Goal: Task Accomplishment & Management: Manage account settings

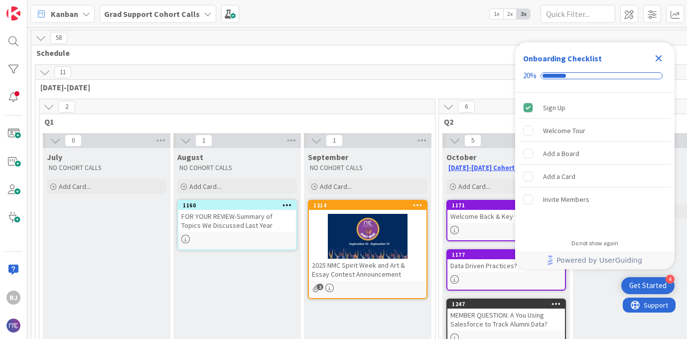
click at [165, 14] on b "Grad Support Cohort Calls" at bounding box center [152, 14] width 96 height 10
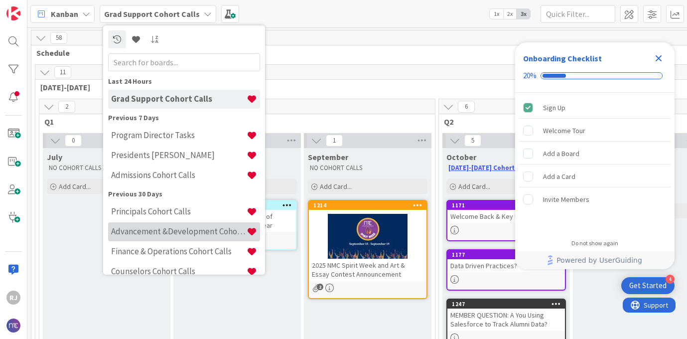
click at [159, 235] on h4 "Advancement &Development Cohort Calls" at bounding box center [179, 231] width 136 height 10
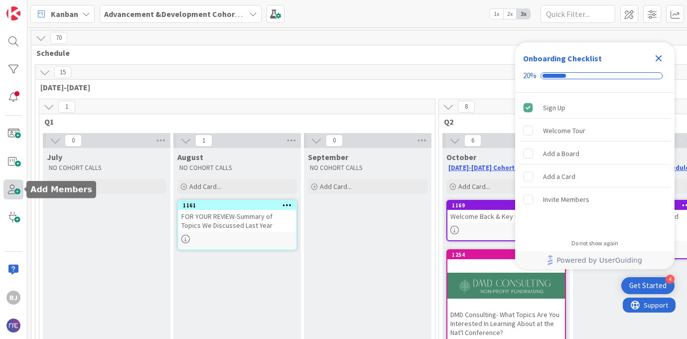
click at [16, 182] on span at bounding box center [13, 189] width 20 height 20
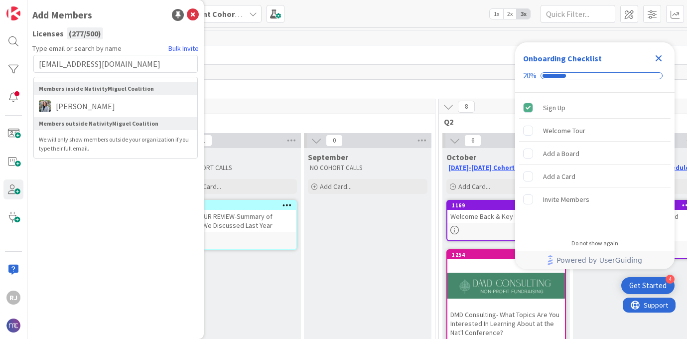
type input "[EMAIL_ADDRESS][DOMAIN_NAME]"
click at [129, 98] on li "[PERSON_NAME]" at bounding box center [116, 106] width 164 height 18
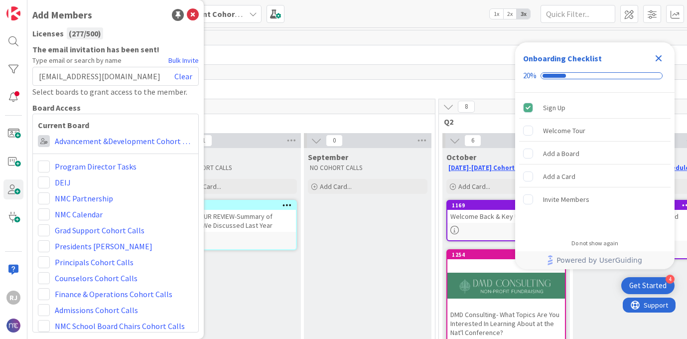
click at [41, 143] on span at bounding box center [44, 141] width 12 height 12
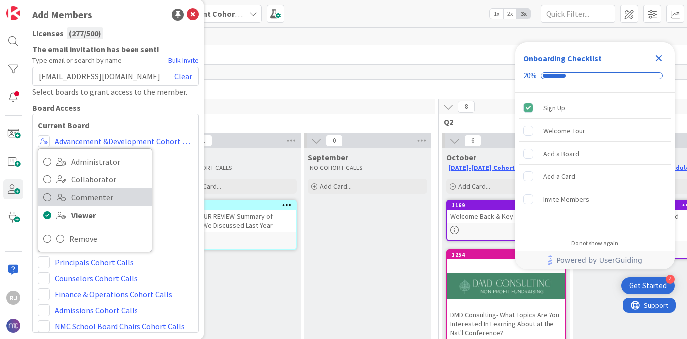
click at [48, 195] on icon at bounding box center [47, 197] width 8 height 15
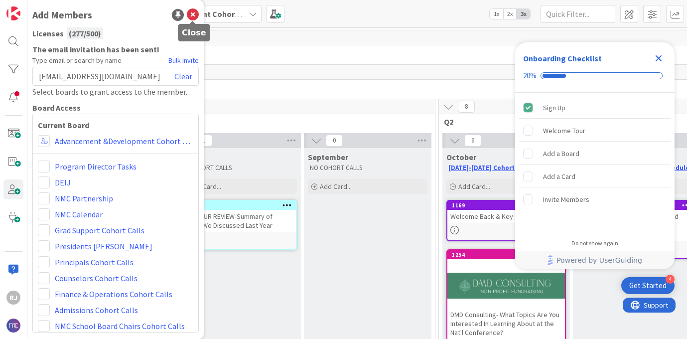
click at [193, 13] on icon at bounding box center [193, 15] width 12 height 12
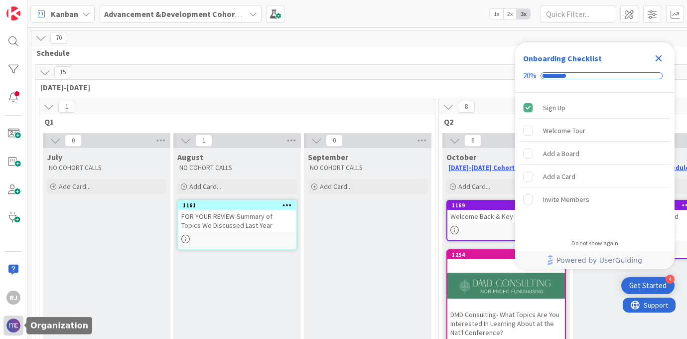
click at [16, 323] on img at bounding box center [13, 326] width 14 height 14
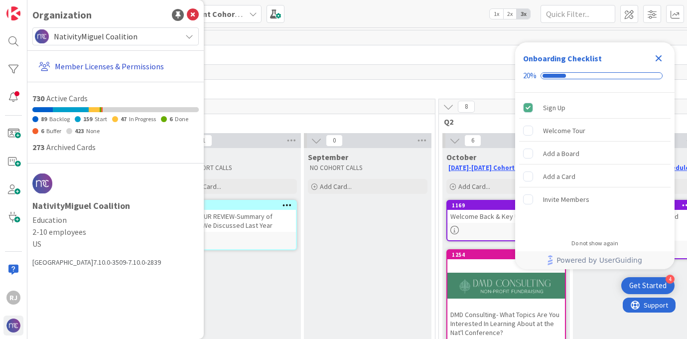
click at [74, 62] on link "Member Licenses & Permissions" at bounding box center [117, 66] width 164 height 18
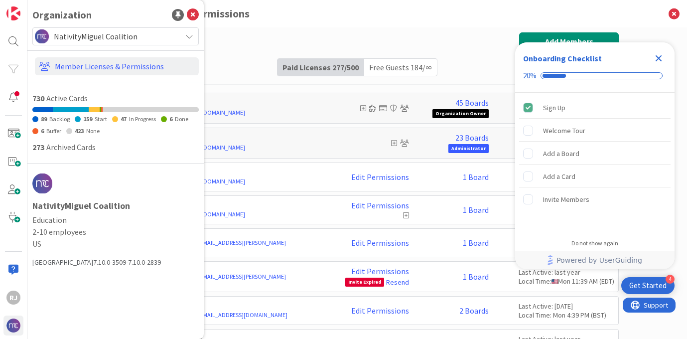
click at [661, 55] on icon "Close Checklist" at bounding box center [659, 58] width 6 height 6
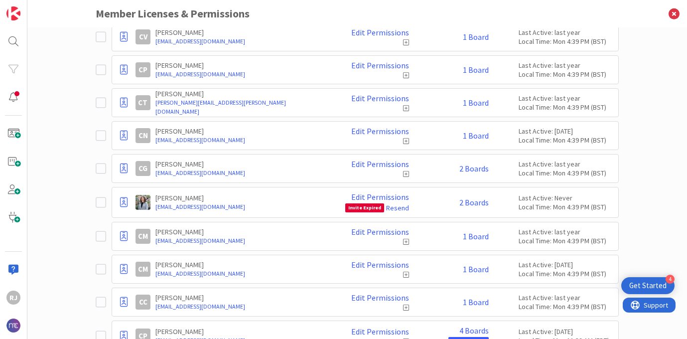
scroll to position [1389, 0]
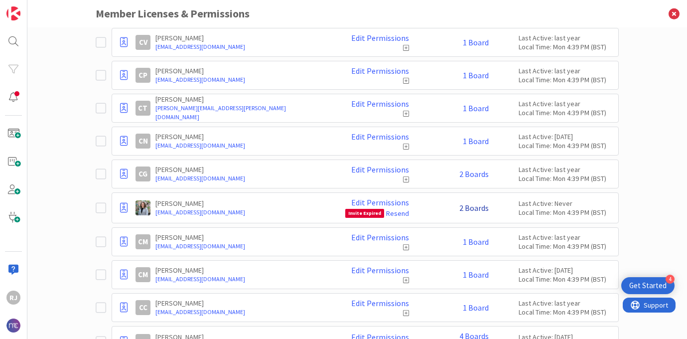
click at [474, 209] on link "2 Boards" at bounding box center [474, 207] width 29 height 9
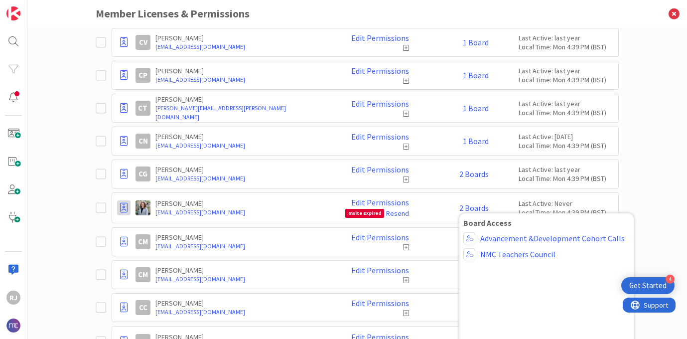
click at [127, 209] on icon at bounding box center [123, 208] width 7 height 10
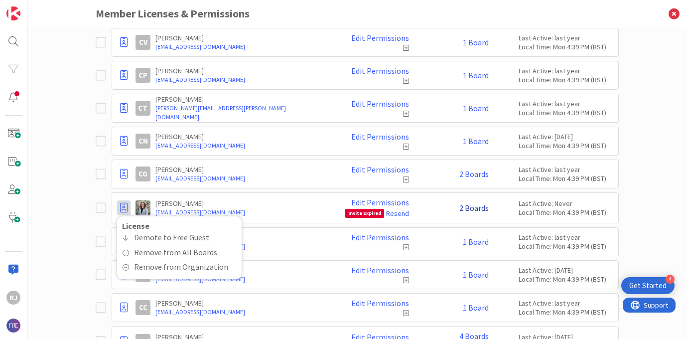
click at [482, 212] on link "2 Boards" at bounding box center [474, 207] width 29 height 9
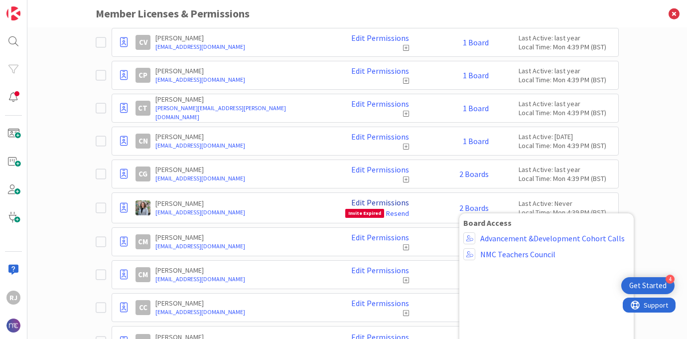
click at [396, 201] on link "Edit Permissions" at bounding box center [380, 202] width 58 height 9
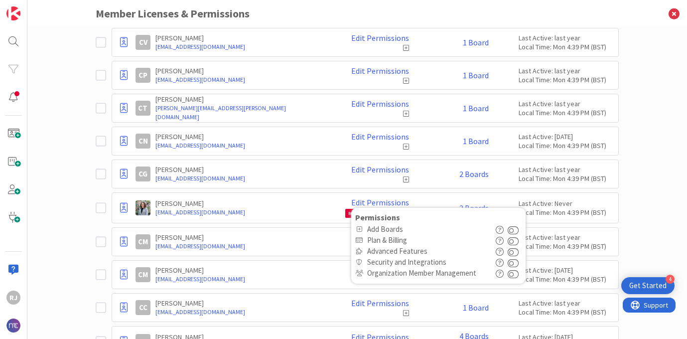
click at [429, 199] on div "[PERSON_NAME] [EMAIL_ADDRESS][DOMAIN_NAME] Edit Permissions Permissions Add Boa…" at bounding box center [375, 208] width 478 height 20
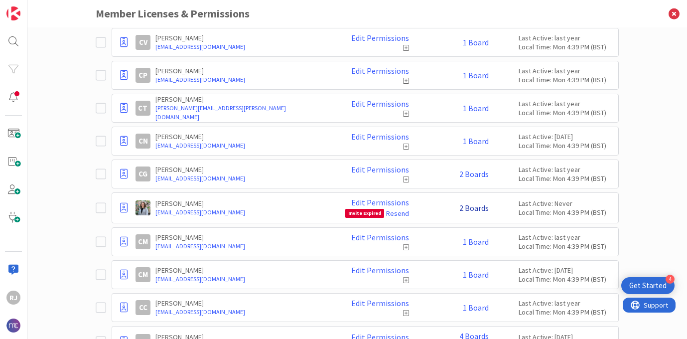
click at [475, 208] on link "2 Boards" at bounding box center [474, 207] width 29 height 9
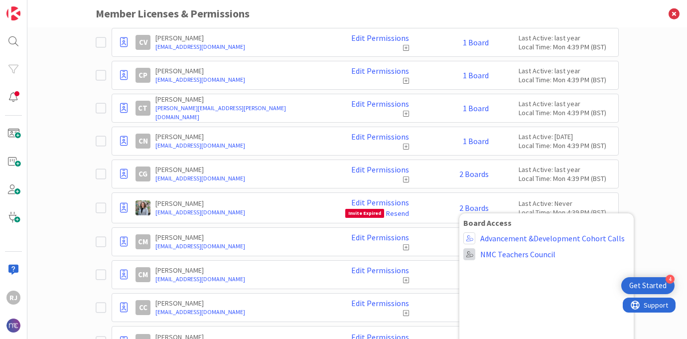
click at [469, 255] on span at bounding box center [470, 254] width 12 height 12
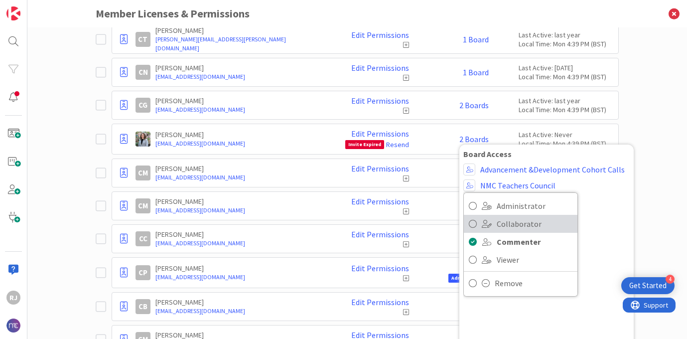
scroll to position [1459, 0]
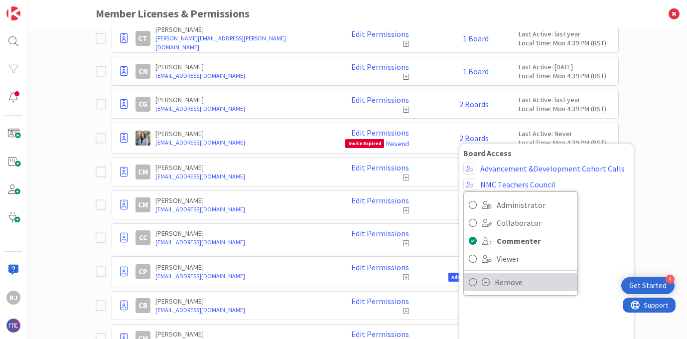
click at [499, 281] on span "Remove" at bounding box center [534, 282] width 78 height 15
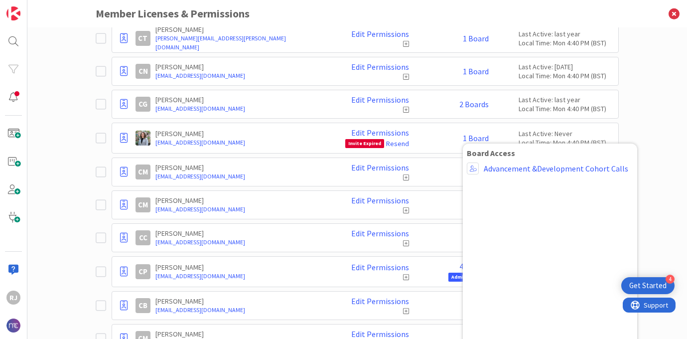
click at [637, 137] on div "Paid Available: 223 Free Available: Unlimited Name Paid Licenses 277 / 500 Free…" at bounding box center [357, 183] width 660 height 312
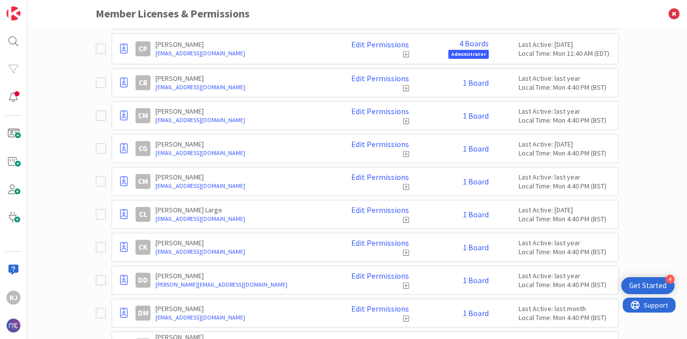
scroll to position [1683, 0]
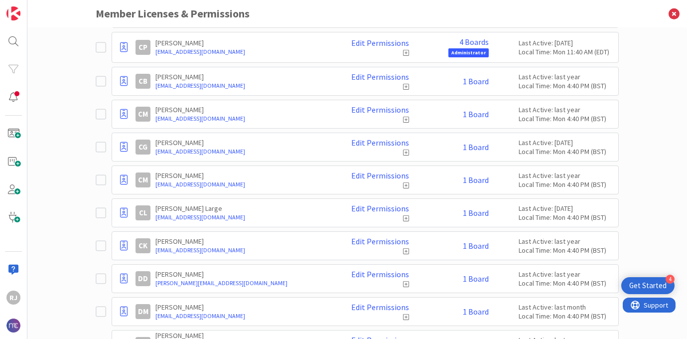
click at [633, 229] on div "Paid Available: 223 Free Available: Unlimited Name Paid Licenses 277 / 500 Free…" at bounding box center [357, 183] width 660 height 312
click at [676, 16] on icon at bounding box center [675, 13] width 26 height 27
